Goal: Information Seeking & Learning: Learn about a topic

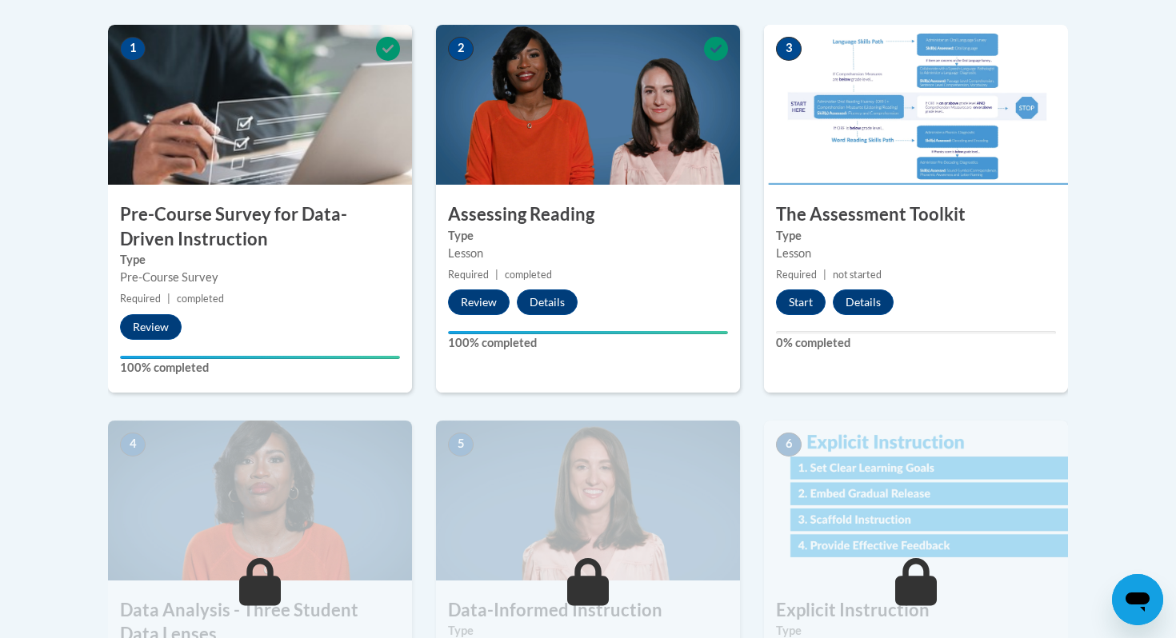
scroll to position [512, 0]
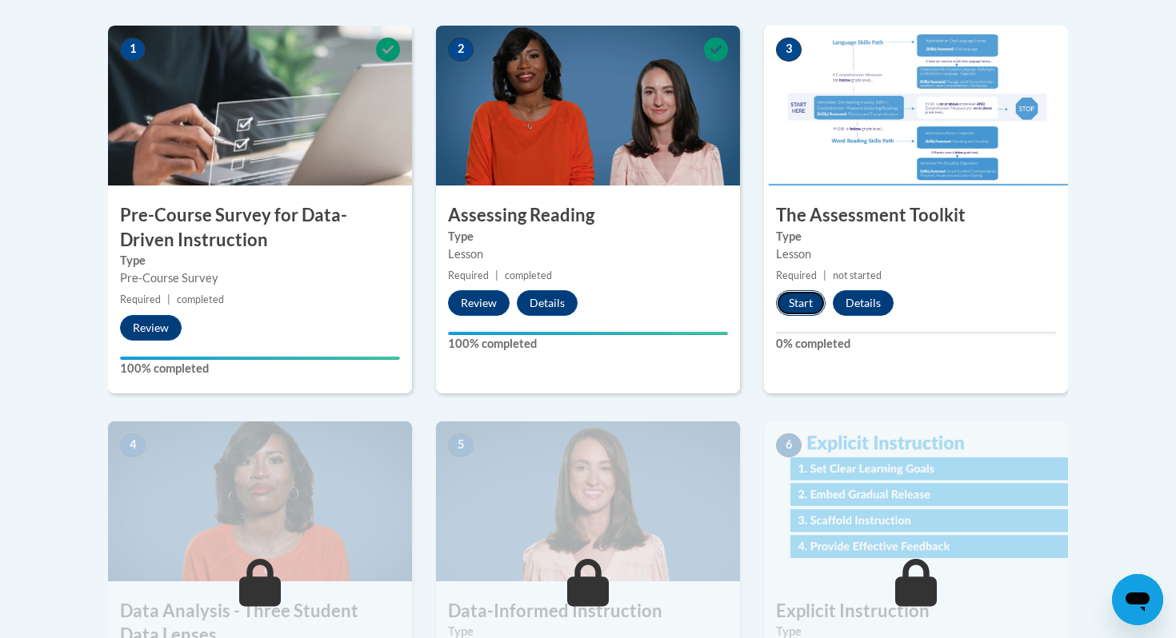
click at [789, 306] on button "Start" at bounding box center [801, 303] width 50 height 26
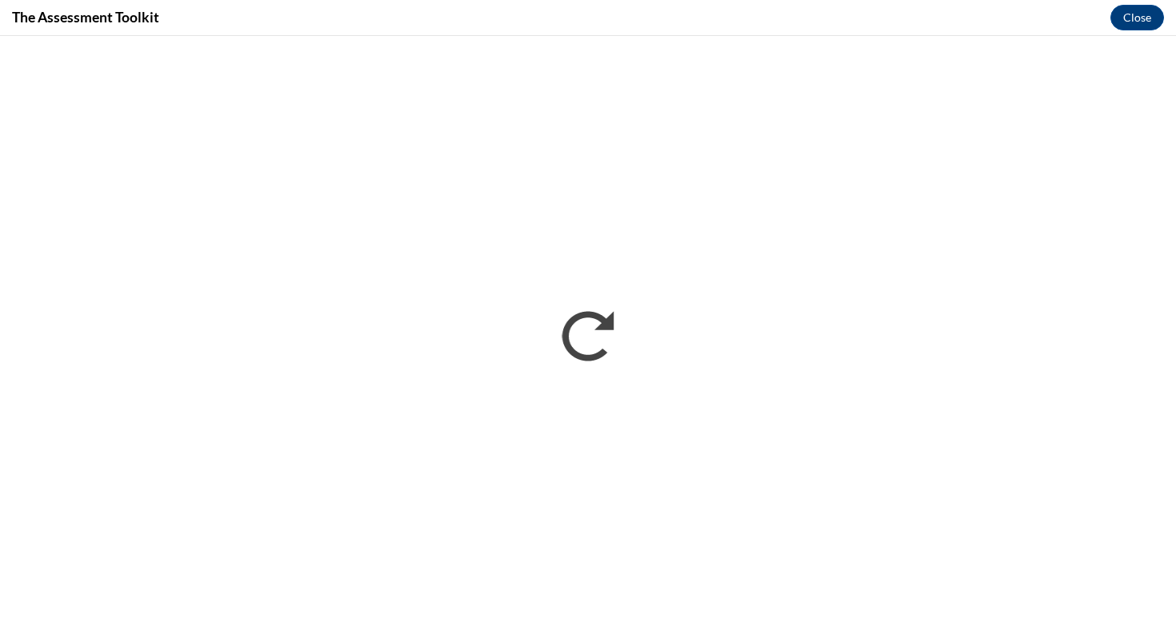
scroll to position [0, 0]
